Goal: Task Accomplishment & Management: Use online tool/utility

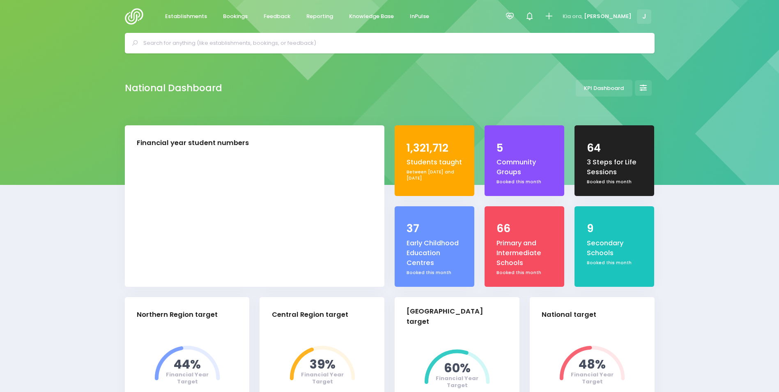
select select "5"
click at [313, 13] on span "Reporting" at bounding box center [319, 16] width 27 height 8
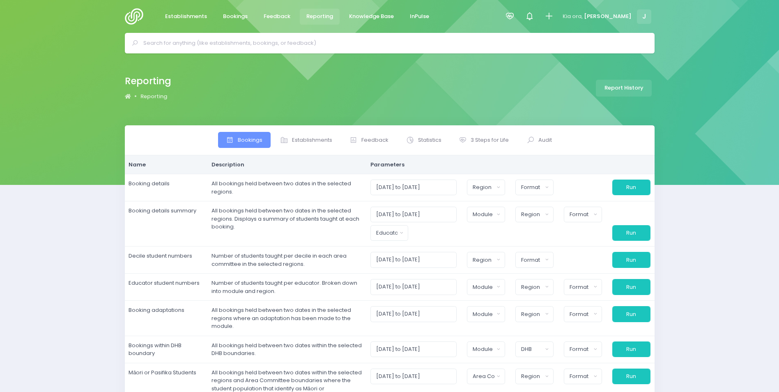
select select
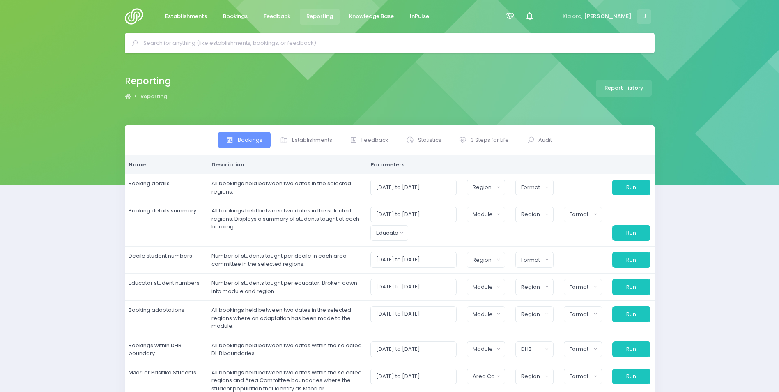
select select
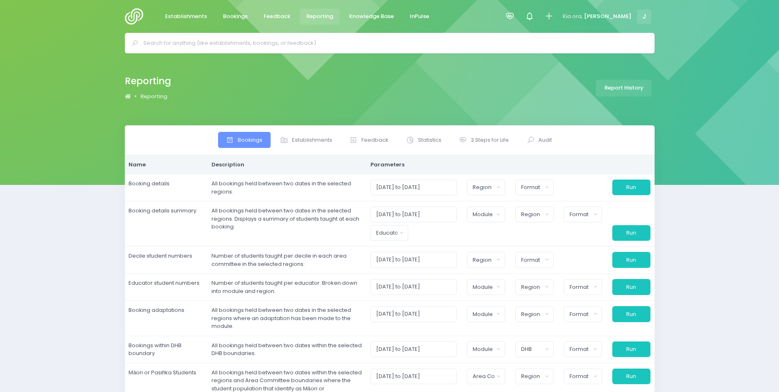
select select
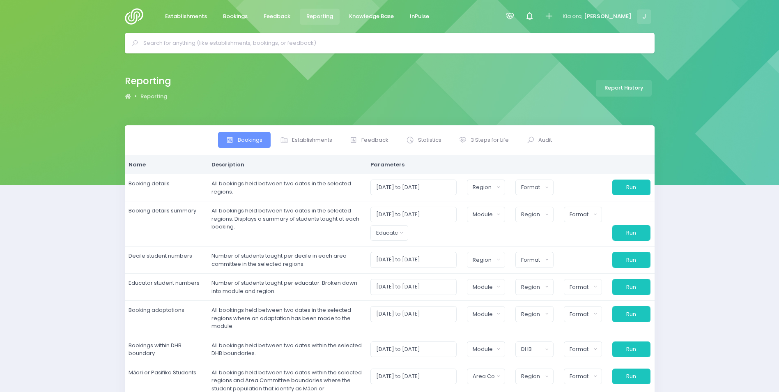
select select
click at [493, 142] on span "3 Steps for Life" at bounding box center [489, 140] width 38 height 8
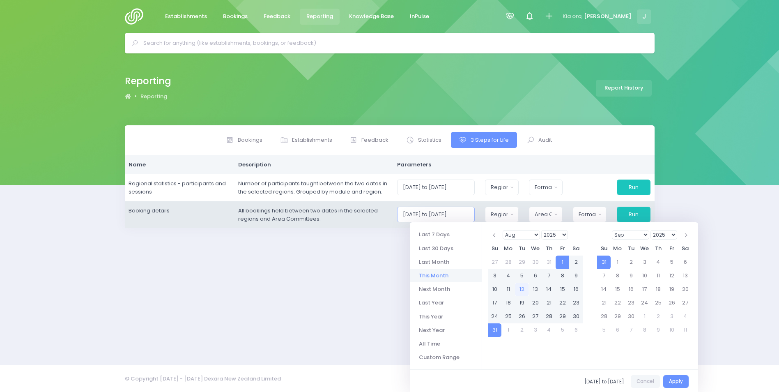
click at [445, 214] on input "01/08/2025 to 31/08/2025" at bounding box center [436, 214] width 78 height 16
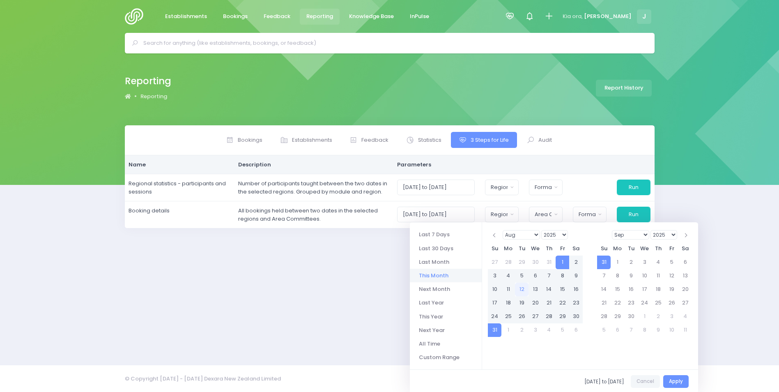
click at [532, 235] on select "Jan Feb Mar Apr May Jun Jul Aug Sep Oct Nov Dec" at bounding box center [520, 234] width 37 height 9
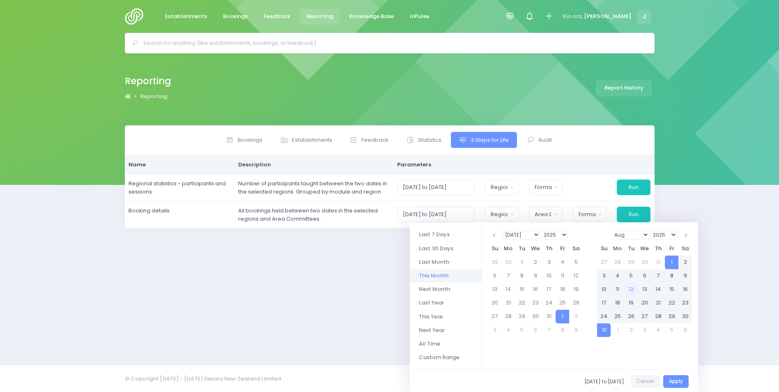
click at [556, 234] on select "1925 1926 1927 1928 1929 1930 1931 1932 1933 1934 1935 1936 1937 1938 1939 1940…" at bounding box center [554, 234] width 27 height 9
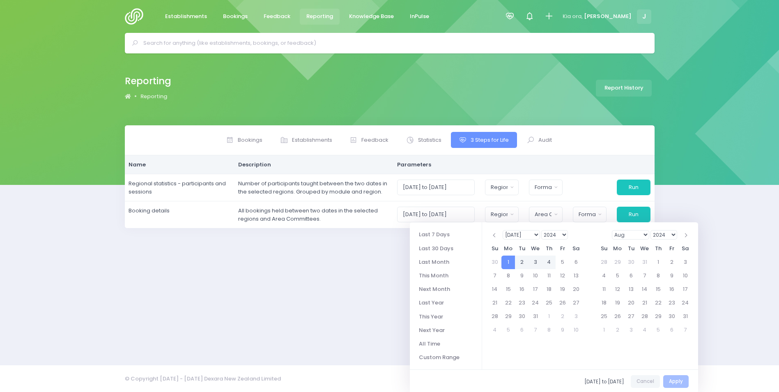
click at [665, 233] on select "2024 2025 2026 2027 2028 2029 2030 2031 2032 2033 2034 2035 2036 2037 2038 2039…" at bounding box center [663, 234] width 27 height 9
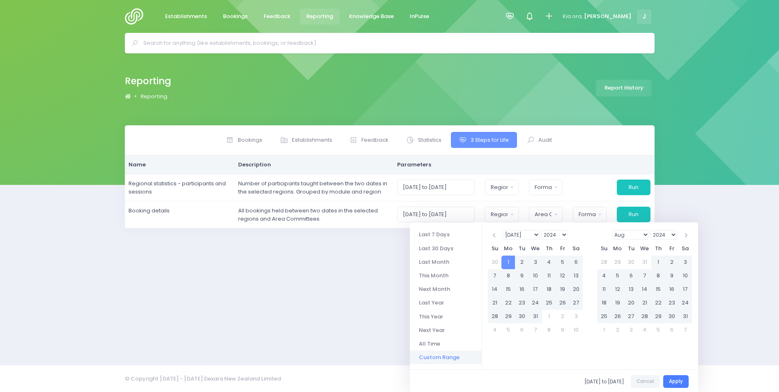
click at [675, 381] on button "Apply" at bounding box center [675, 381] width 25 height 13
type input "01/07/2024 to 24/08/2025"
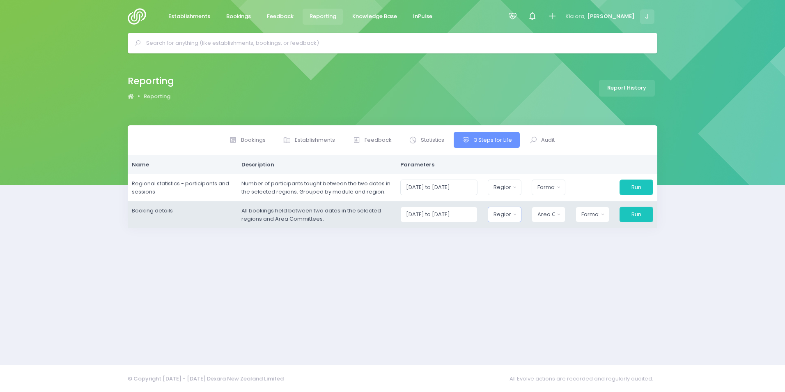
click at [510, 216] on div "Region" at bounding box center [501, 214] width 17 height 8
click at [516, 254] on span "[GEOGRAPHIC_DATA]" at bounding box center [522, 255] width 57 height 8
select select "Northern"
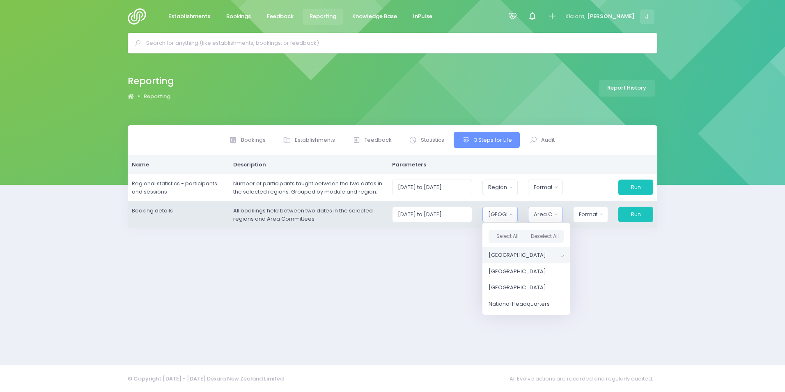
click at [548, 216] on div "Area Committee" at bounding box center [543, 214] width 18 height 8
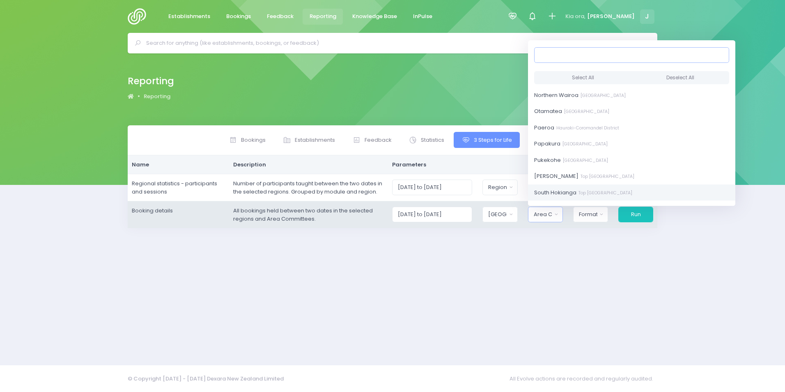
scroll to position [328, 0]
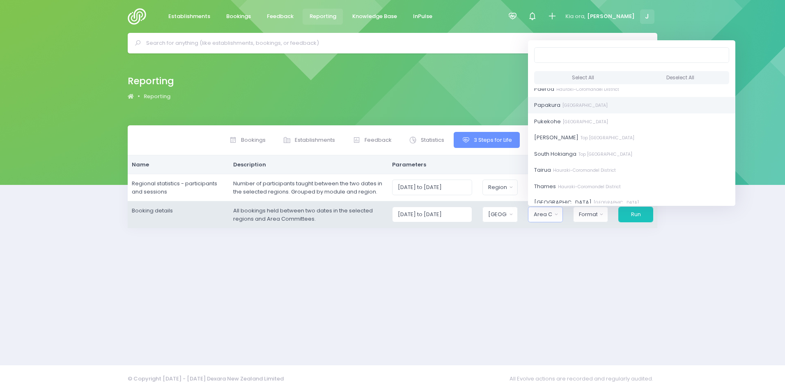
click at [589, 105] on small "SouthEast Auckland District" at bounding box center [583, 105] width 47 height 6
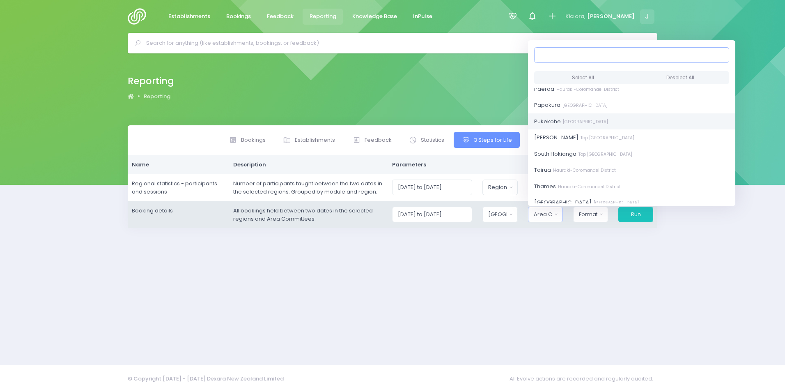
scroll to position [174, 0]
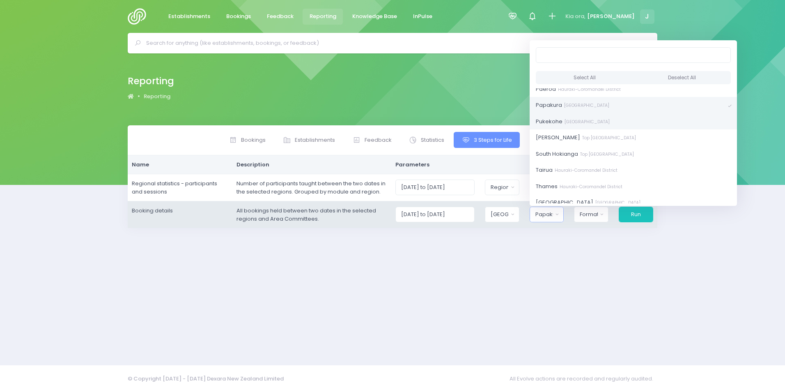
click at [593, 119] on small "SouthEast Auckland District" at bounding box center [585, 122] width 47 height 6
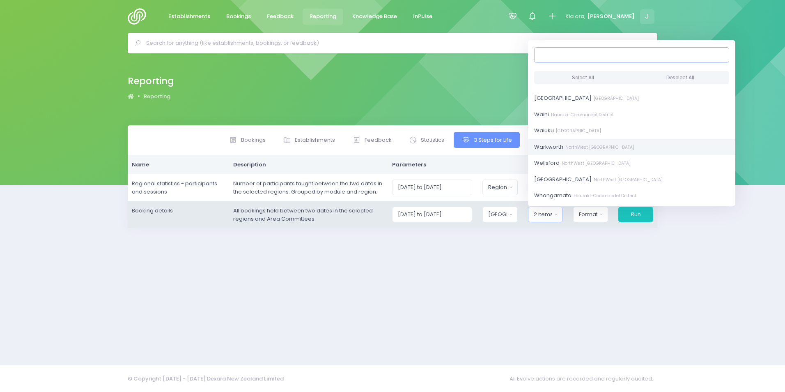
scroll to position [452, 0]
click at [612, 158] on small "NorthWest Auckland District" at bounding box center [627, 161] width 71 height 6
click at [606, 158] on small "SouthEast Auckland District" at bounding box center [582, 156] width 47 height 6
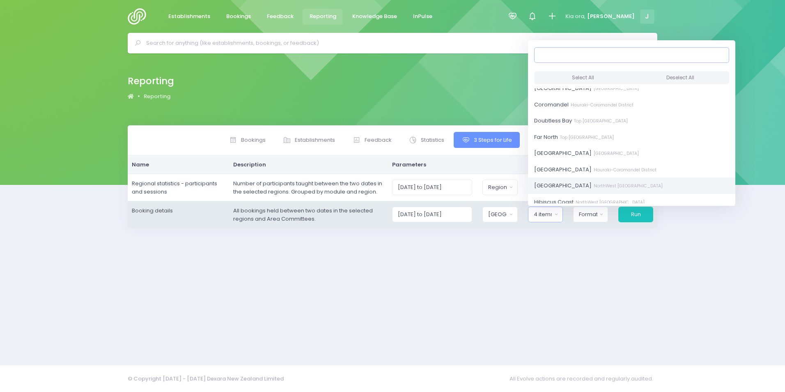
scroll to position [41, 0]
click at [643, 104] on link "Central Auckland Central Auckland District" at bounding box center [631, 100] width 207 height 16
select select "Central Auckland"
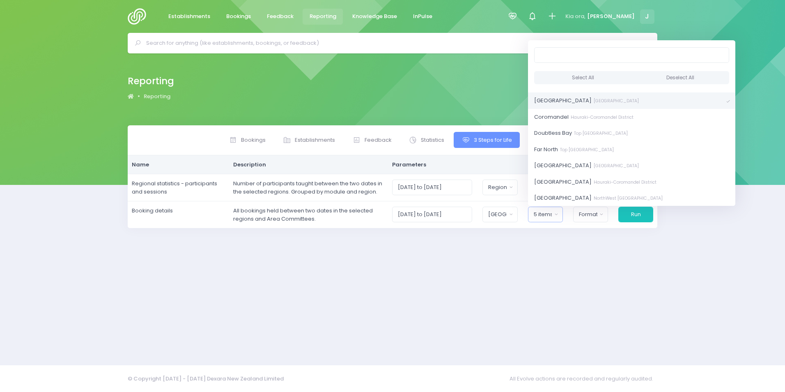
click at [717, 236] on div "Bookings Establishments Feedback Statistics Audit" at bounding box center [392, 239] width 785 height 229
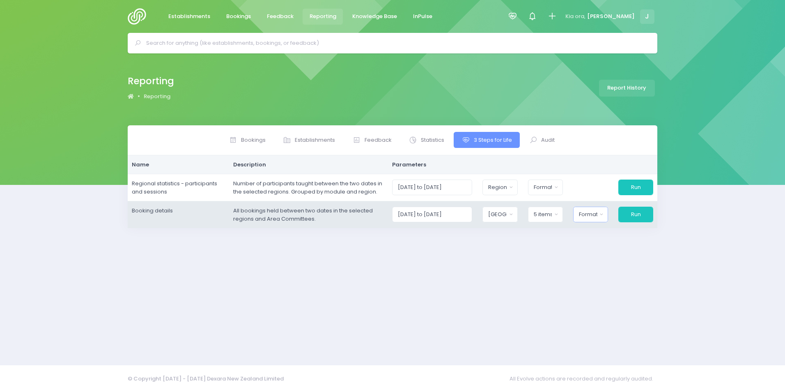
click at [594, 213] on div "Format" at bounding box center [588, 214] width 18 height 8
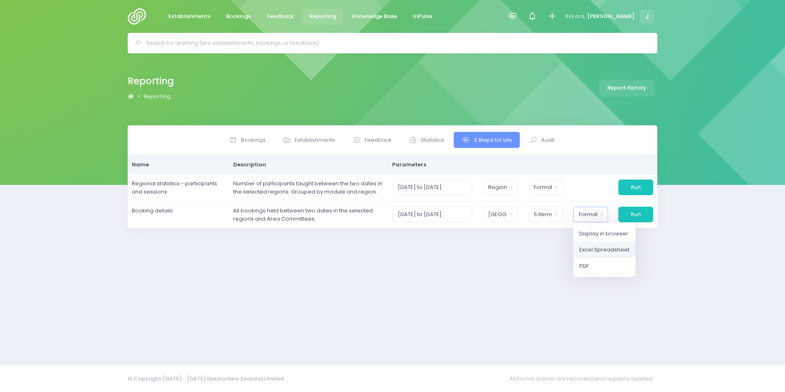
click at [600, 246] on span "Excel Spreadsheet" at bounding box center [604, 249] width 50 height 8
select select "excel"
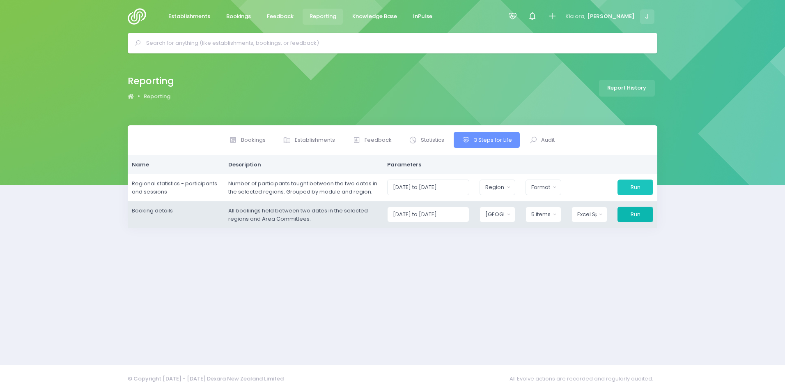
click at [639, 213] on button "Run" at bounding box center [635, 214] width 36 height 16
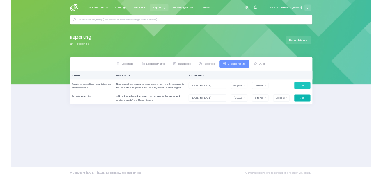
scroll to position [174, 0]
